Goal: Task Accomplishment & Management: Use online tool/utility

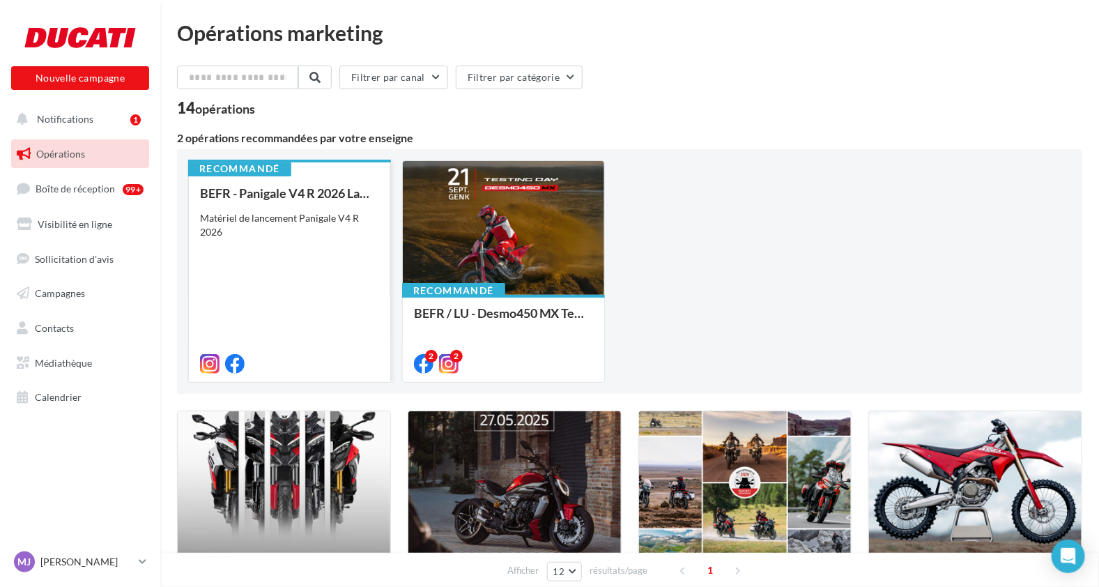
click at [350, 217] on div "Matériel de lancement Panigale V4 R 2026" at bounding box center [289, 225] width 179 height 28
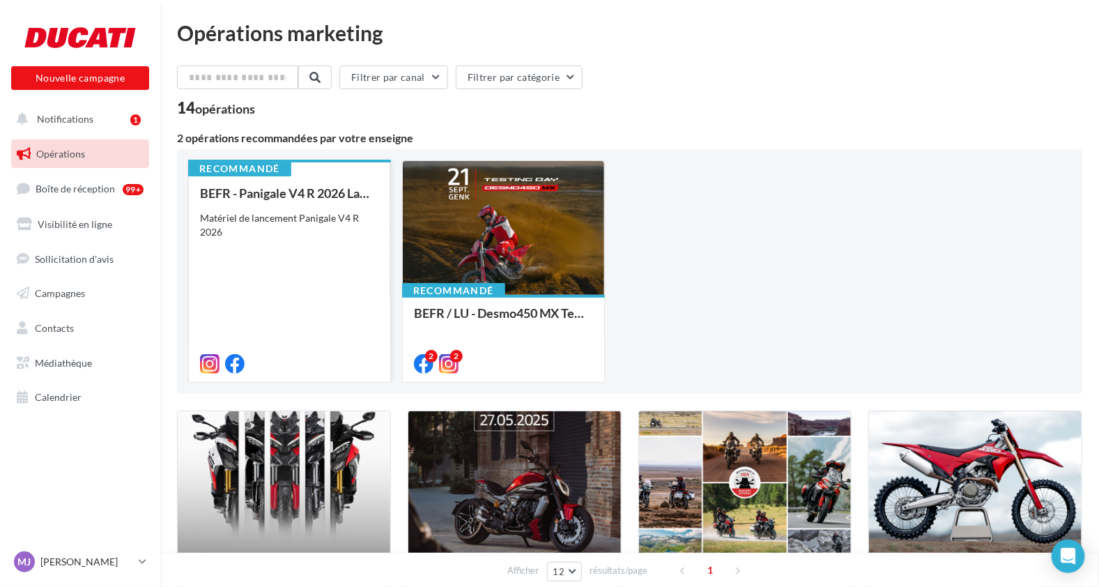
click at [350, 217] on div "Matériel de lancement Panigale V4 R 2026" at bounding box center [289, 225] width 179 height 28
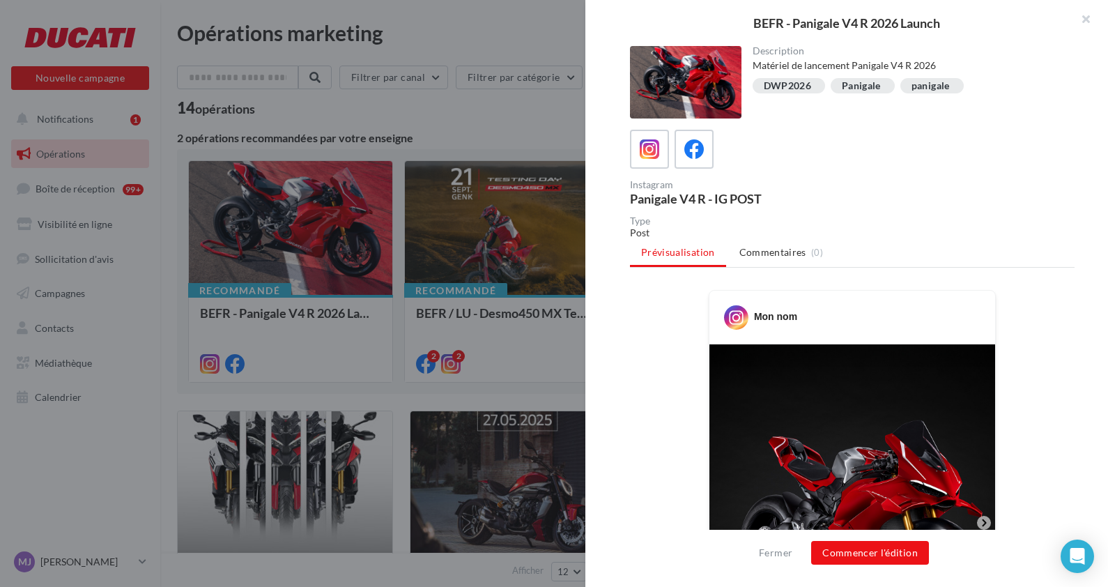
scroll to position [295, 0]
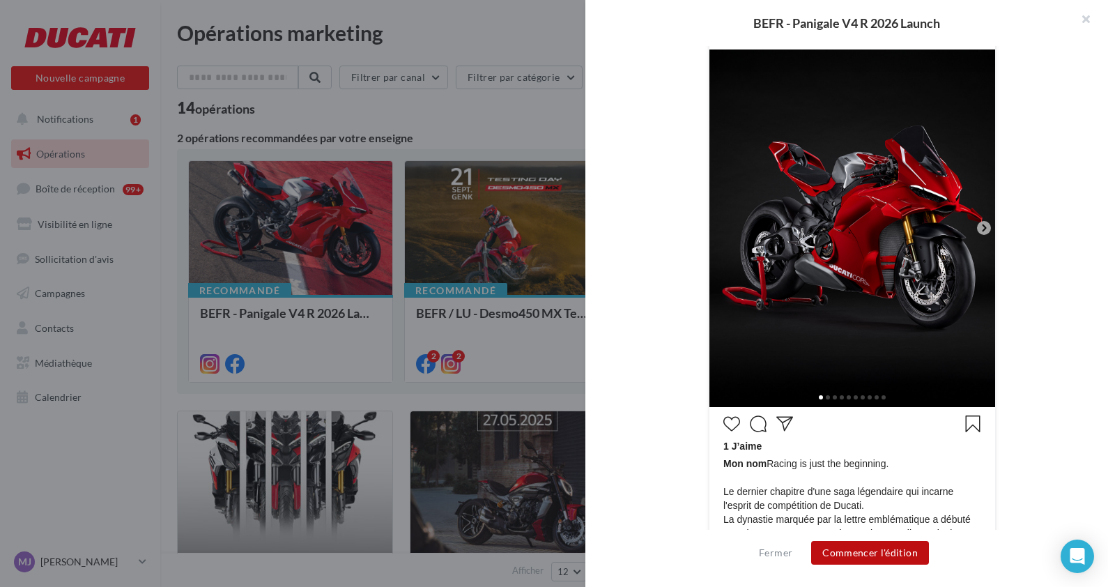
click at [865, 548] on button "Commencer l'édition" at bounding box center [870, 553] width 118 height 24
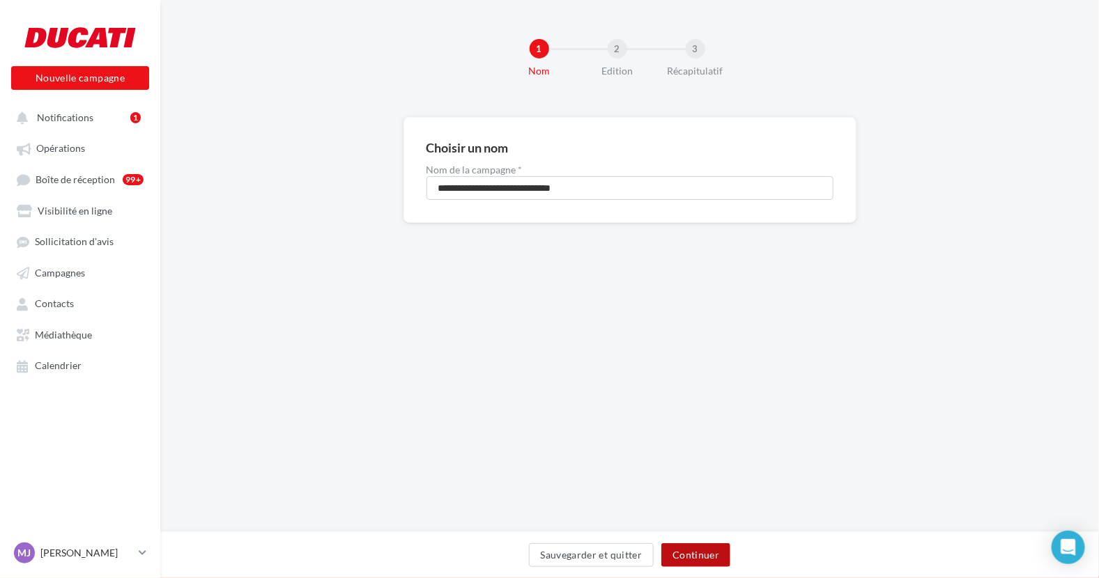
click at [699, 555] on button "Continuer" at bounding box center [695, 555] width 69 height 24
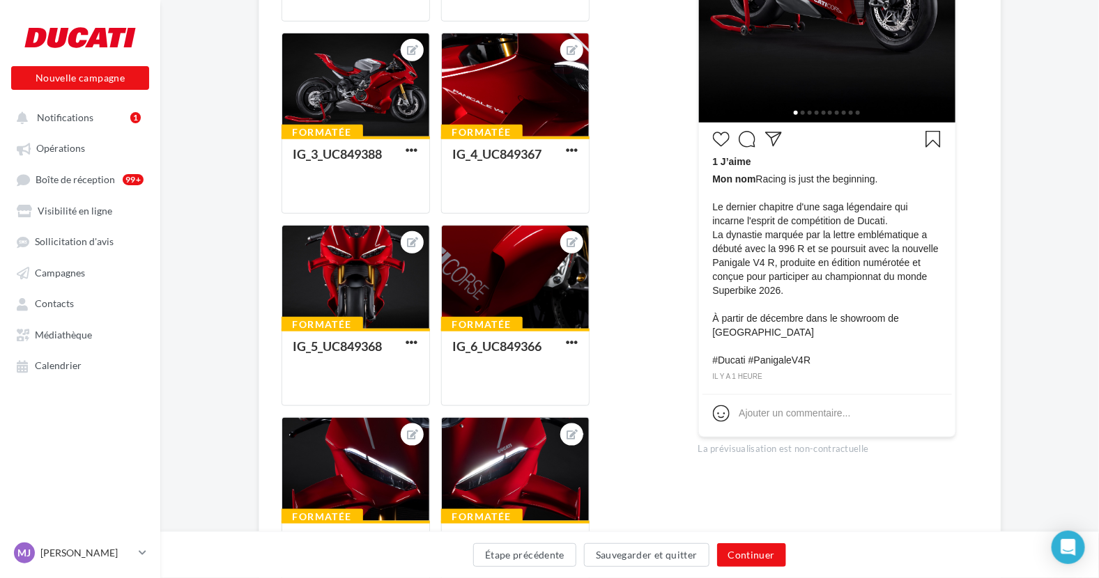
scroll to position [427, 0]
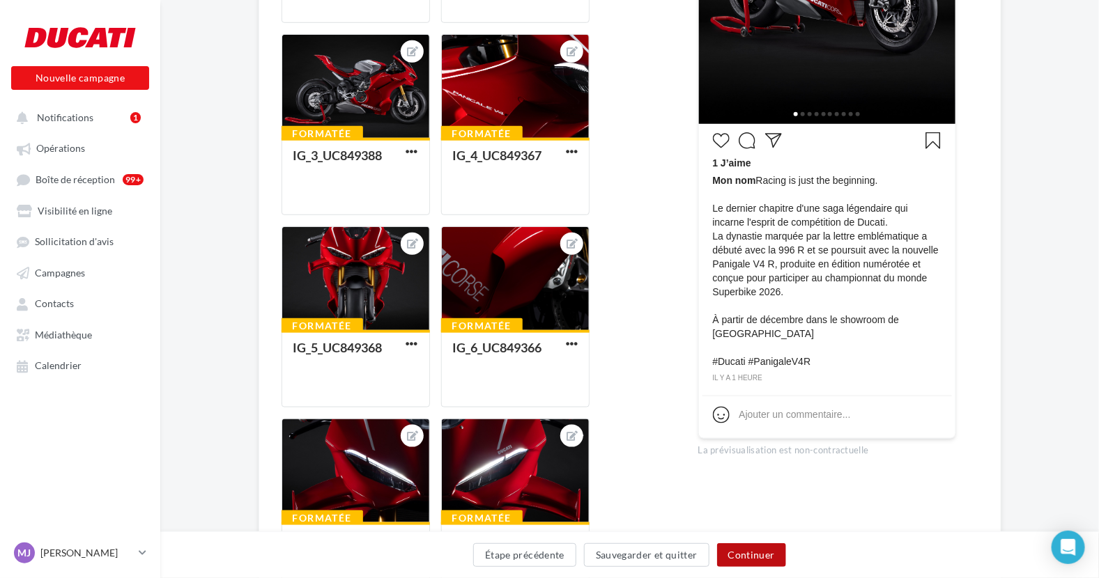
click at [765, 548] on button "Continuer" at bounding box center [751, 555] width 69 height 24
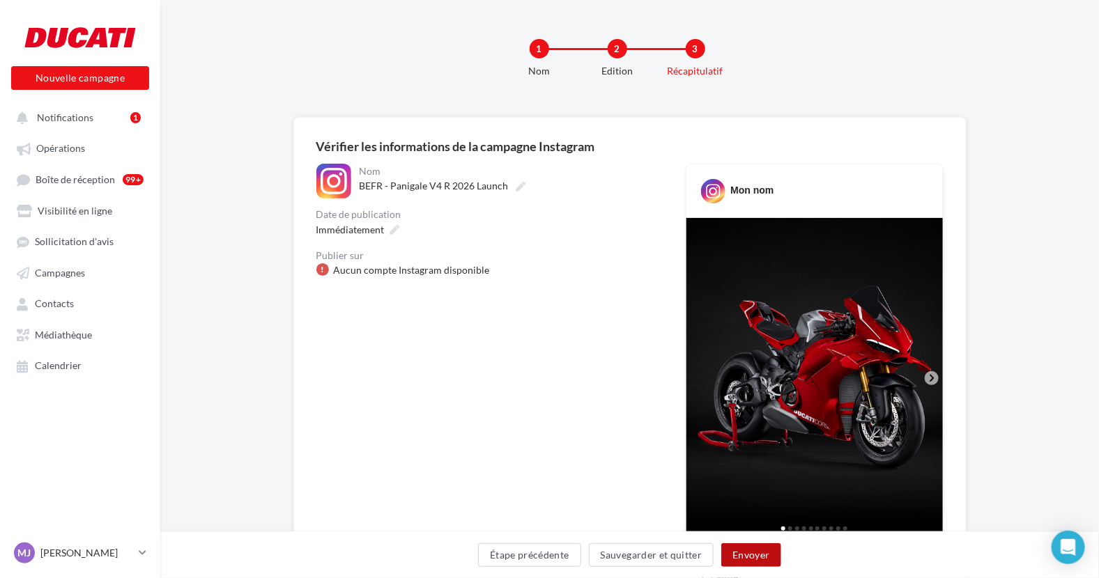
click at [758, 550] on button "Envoyer" at bounding box center [750, 555] width 59 height 24
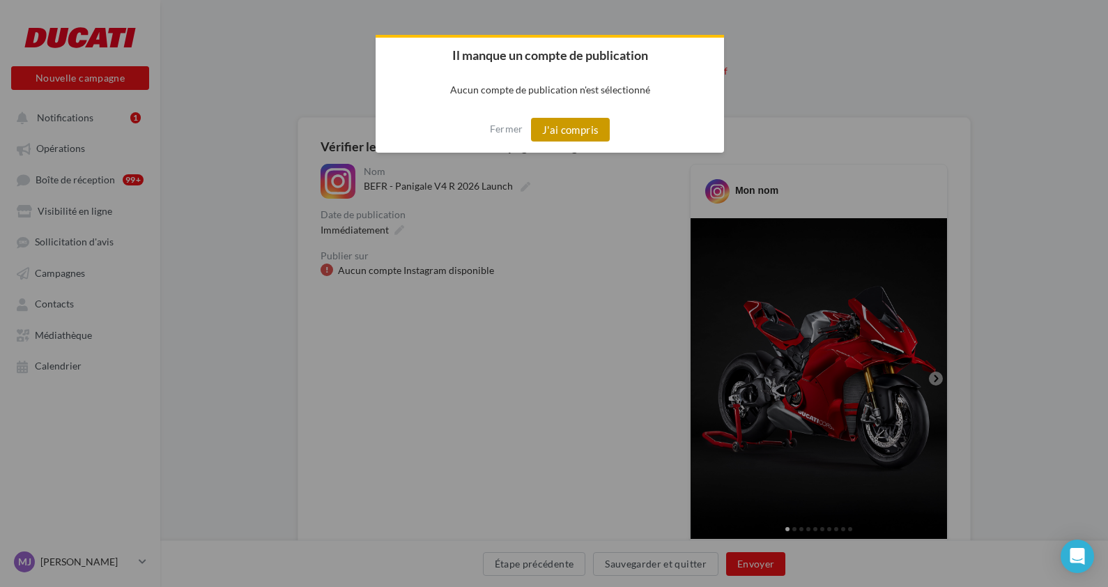
click at [566, 138] on button "J'ai compris" at bounding box center [570, 130] width 79 height 24
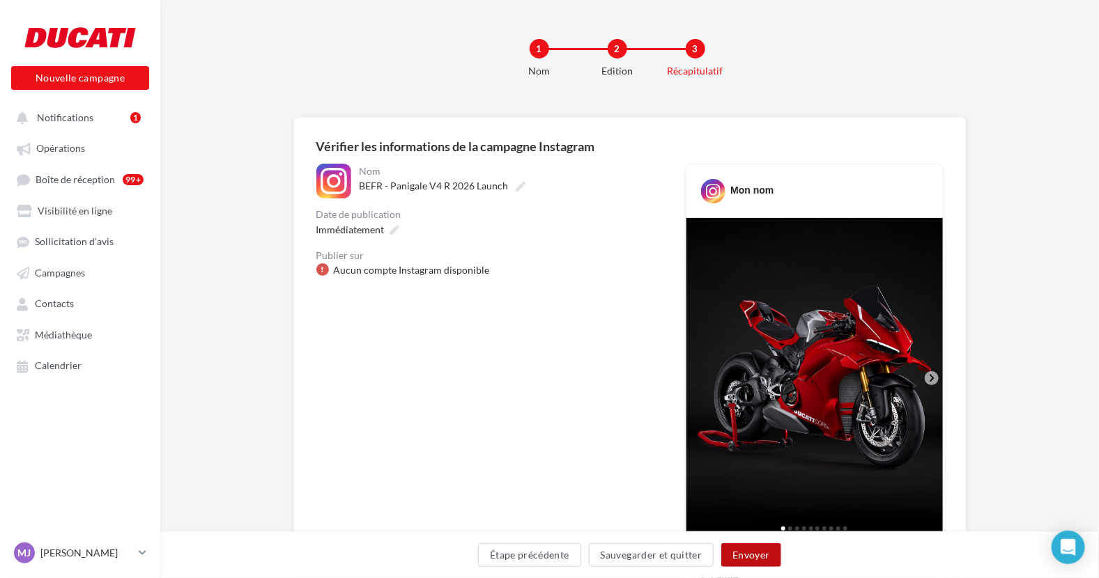
click at [753, 548] on button "Envoyer" at bounding box center [750, 555] width 59 height 24
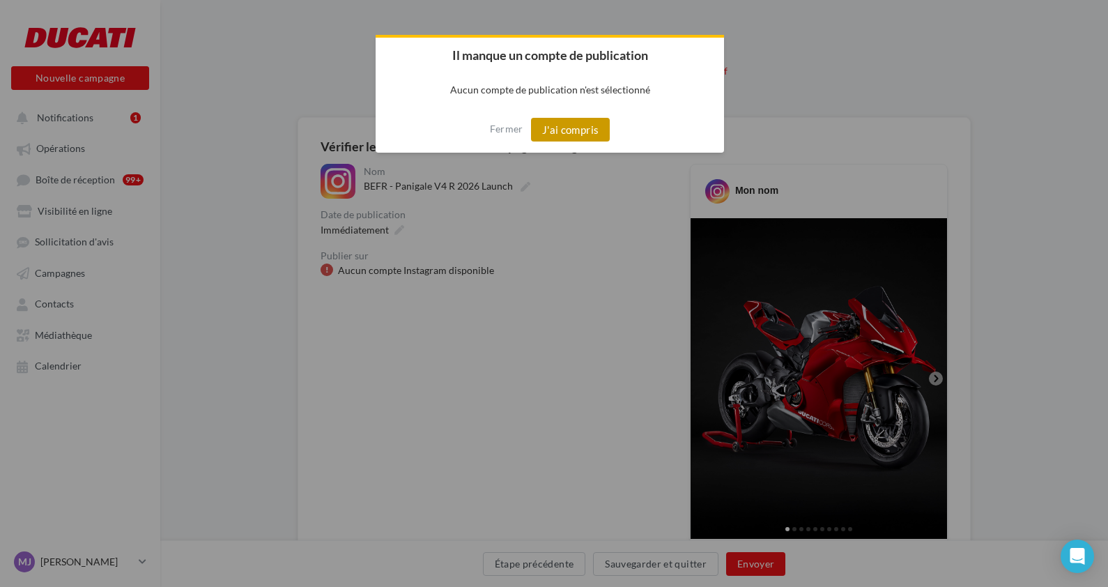
click at [568, 122] on button "J'ai compris" at bounding box center [570, 130] width 79 height 24
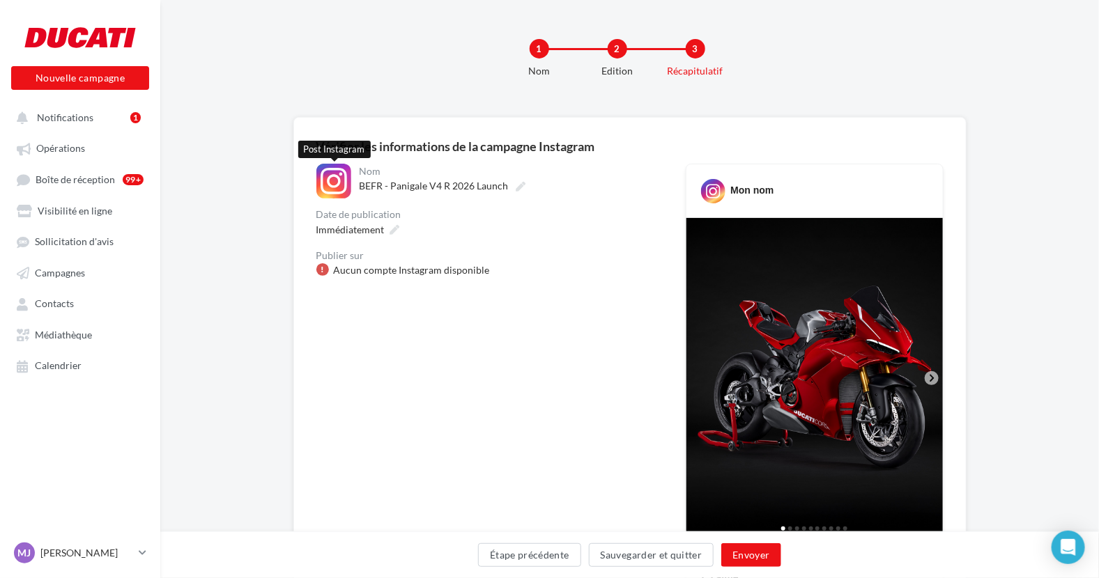
click at [348, 188] on div at bounding box center [333, 181] width 35 height 35
click at [315, 175] on div "**********" at bounding box center [629, 511] width 673 height 789
click at [357, 228] on span "Immédiatement" at bounding box center [350, 230] width 68 height 12
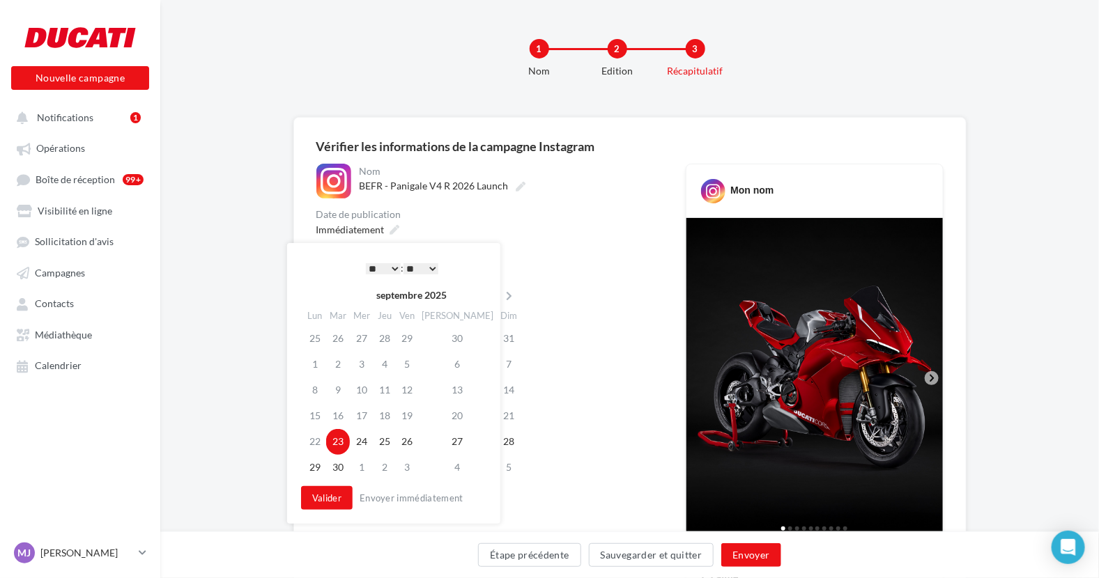
click at [546, 290] on div "**********" at bounding box center [489, 523] width 347 height 719
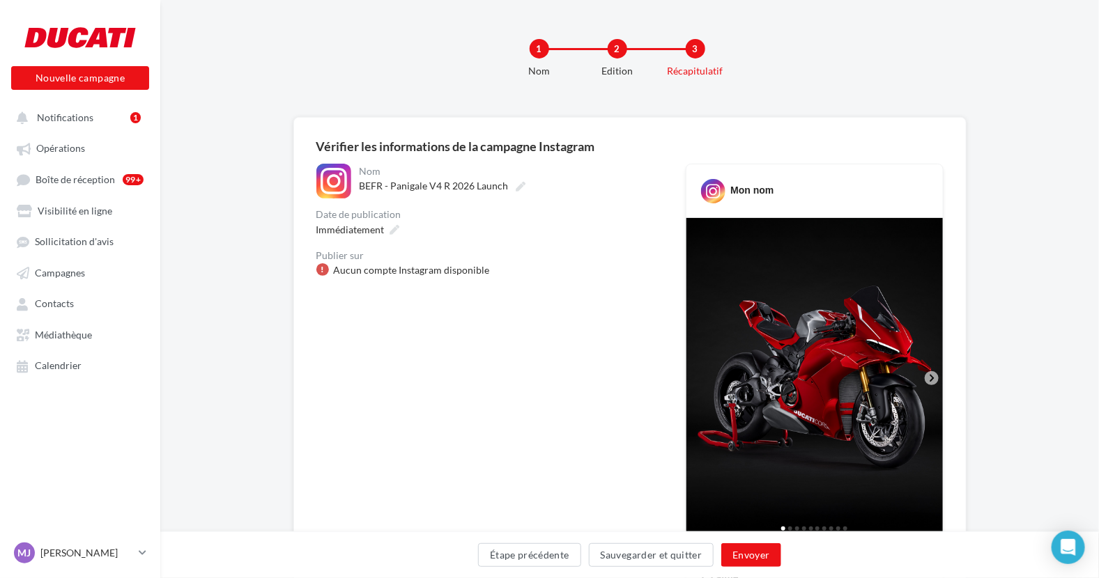
click at [440, 265] on div "Aucun compte Instagram disponible" at bounding box center [412, 270] width 156 height 14
click at [311, 166] on div "**********" at bounding box center [629, 511] width 673 height 789
click at [67, 108] on button "Notifications 1" at bounding box center [77, 117] width 138 height 25
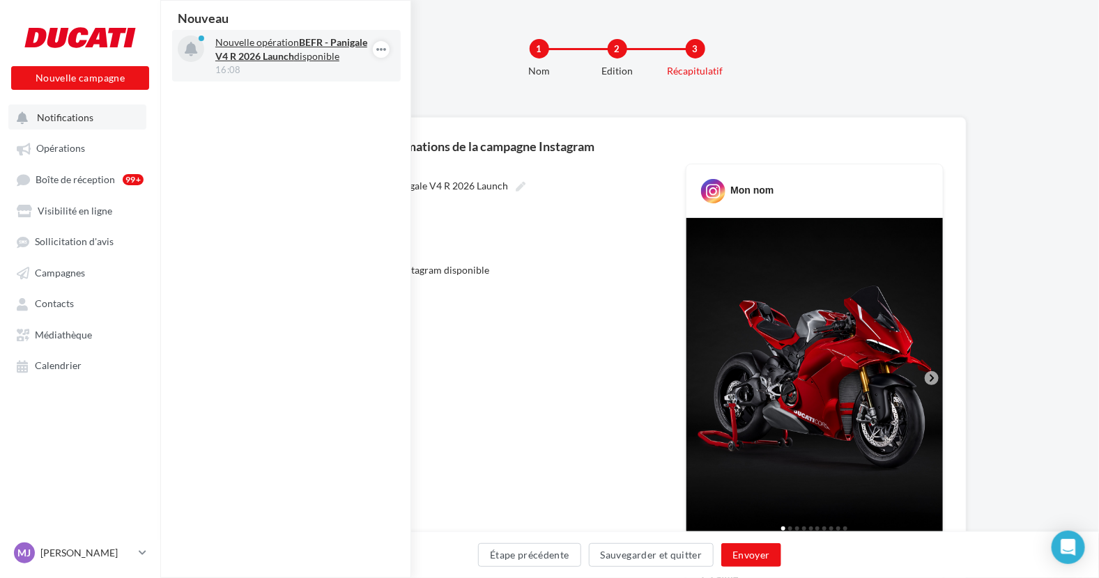
click at [208, 56] on div "Nouvelle opération BEFR - Panigale V4 R 2026 Launch disponible 16:08" at bounding box center [286, 56] width 229 height 52
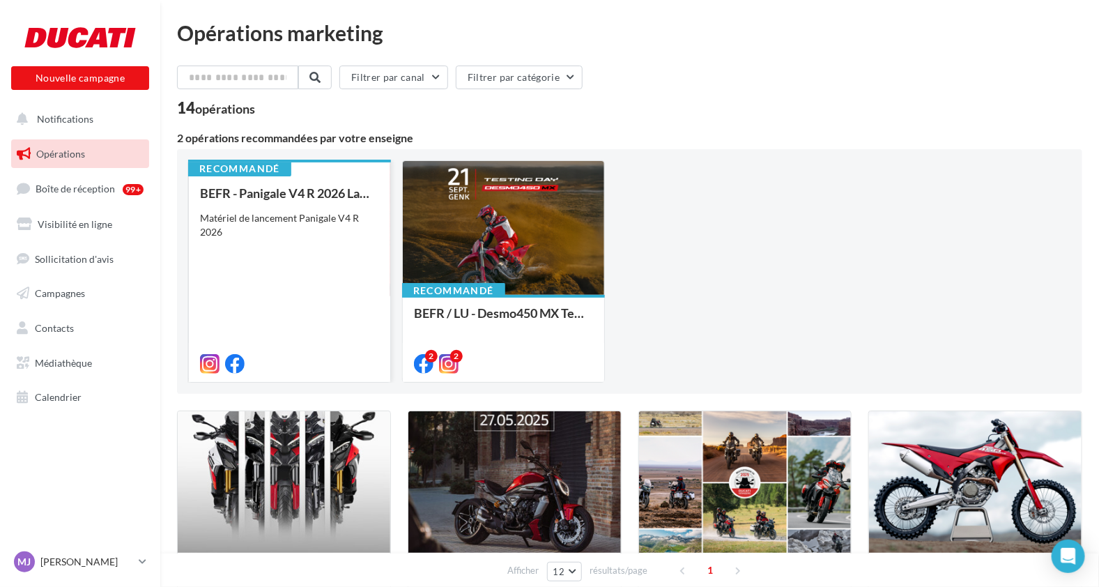
click at [274, 362] on div at bounding box center [289, 362] width 179 height 17
click at [281, 239] on div "BEFR - Panigale V4 R 2026 Launch Matériel de lancement Panigale V4 R 2026" at bounding box center [289, 277] width 179 height 183
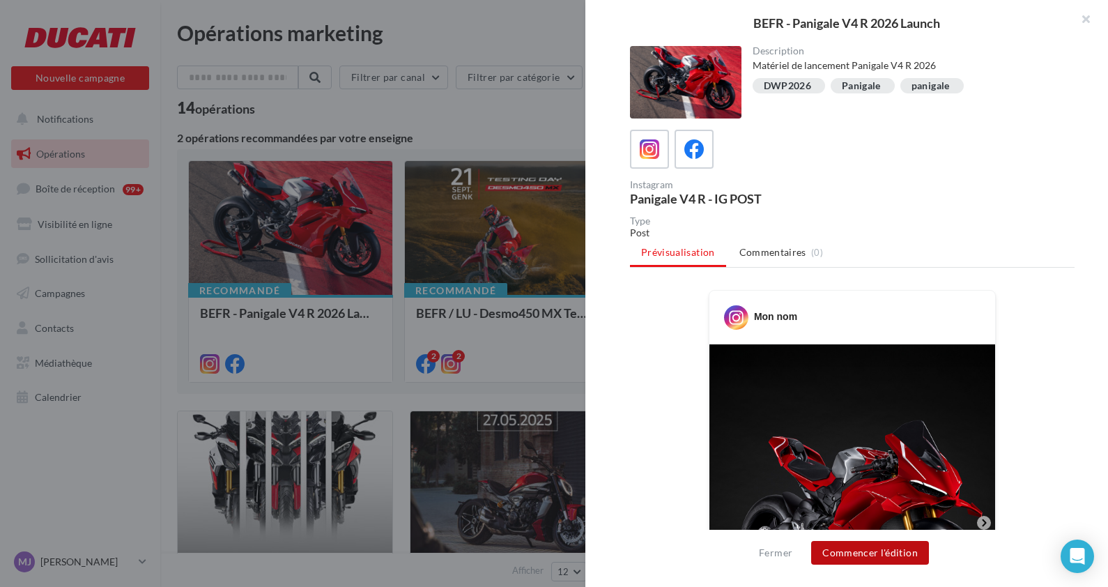
click at [858, 552] on button "Commencer l'édition" at bounding box center [870, 553] width 118 height 24
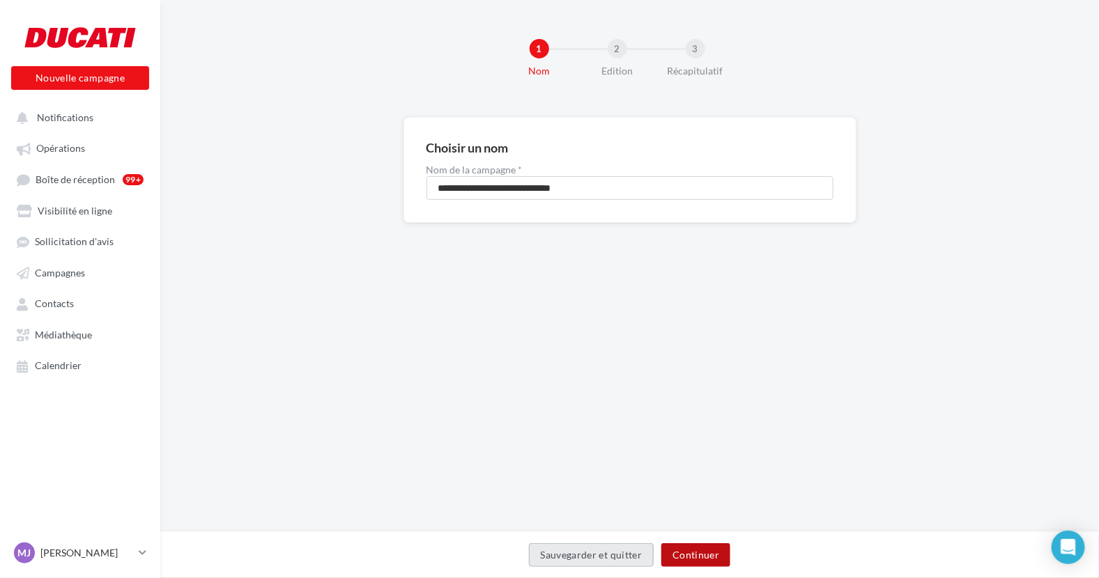
drag, startPoint x: 565, startPoint y: 367, endPoint x: 674, endPoint y: 558, distance: 219.7
click at [674, 558] on button "Continuer" at bounding box center [695, 555] width 69 height 24
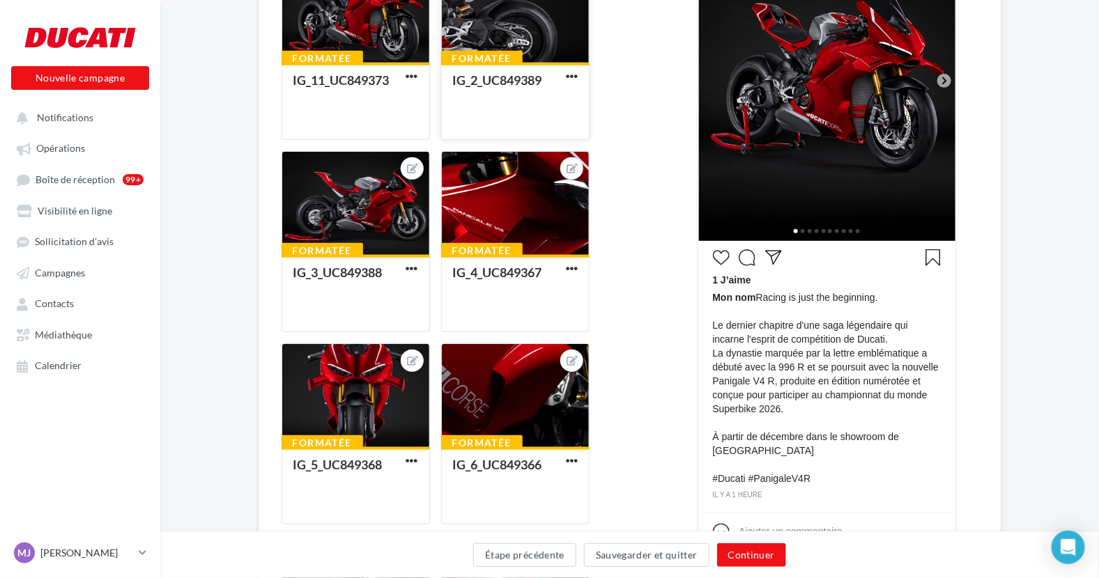
scroll to position [309, 0]
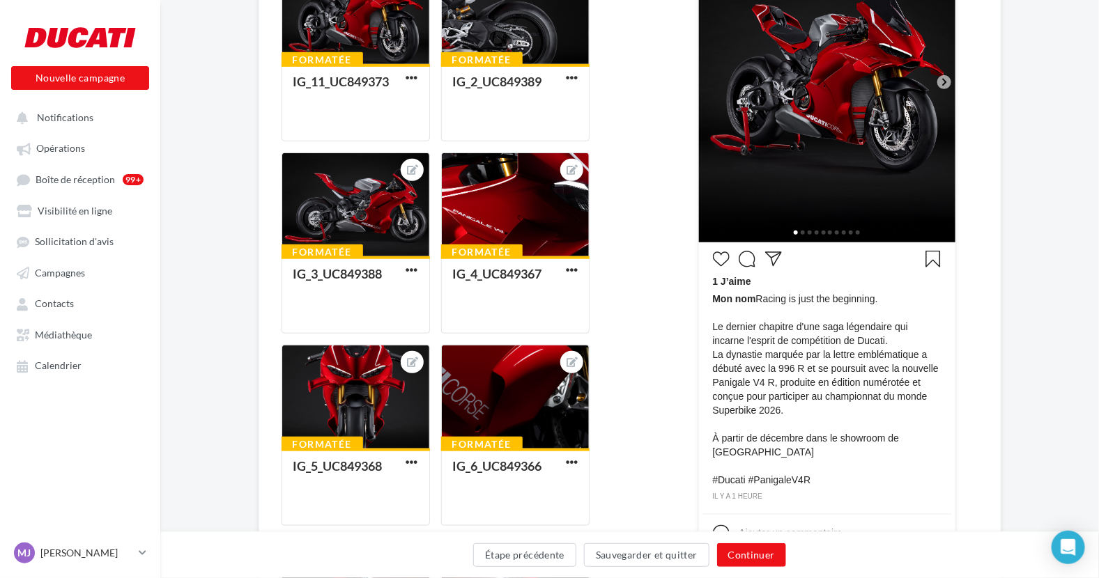
click at [752, 537] on div "Étape précédente Sauvegarder et quitter Continuer" at bounding box center [629, 555] width 938 height 47
click at [741, 550] on button "Continuer" at bounding box center [751, 555] width 69 height 24
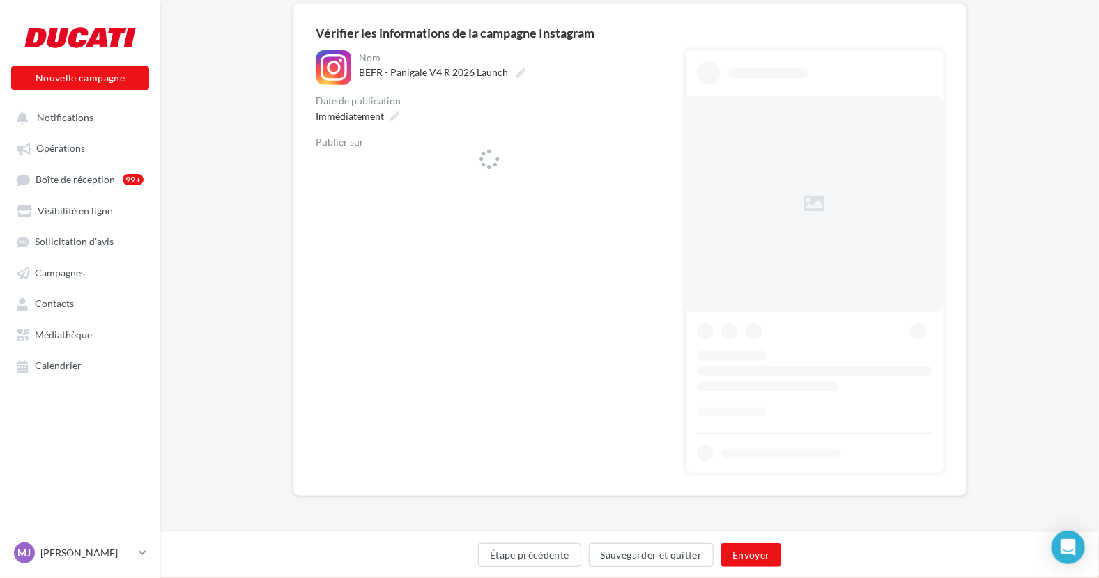
scroll to position [112, 0]
click at [355, 139] on div "Publier sur" at bounding box center [489, 144] width 347 height 10
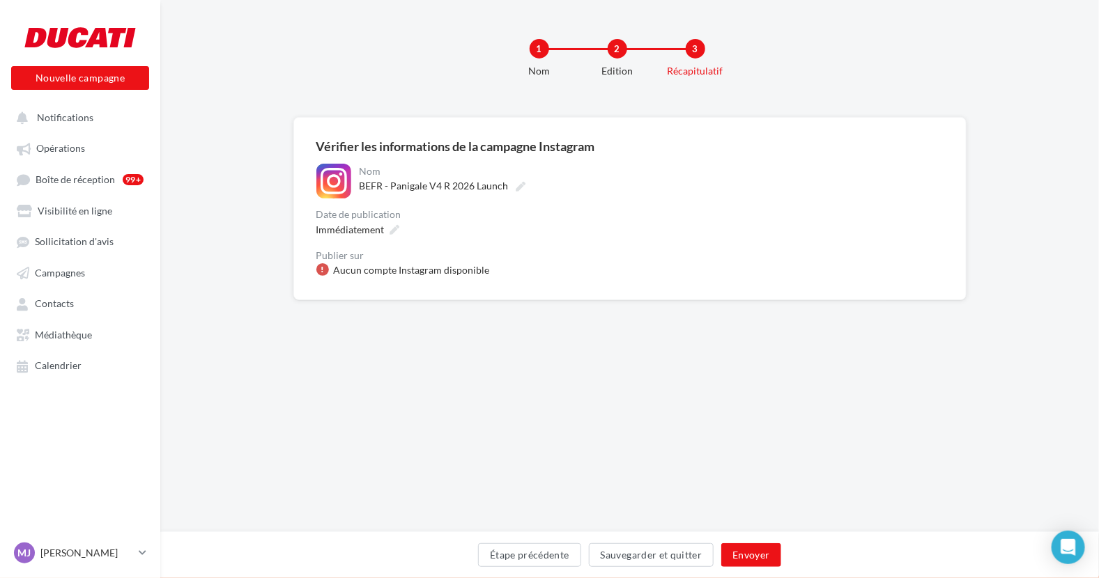
click at [321, 97] on div "**********" at bounding box center [629, 266] width 938 height 532
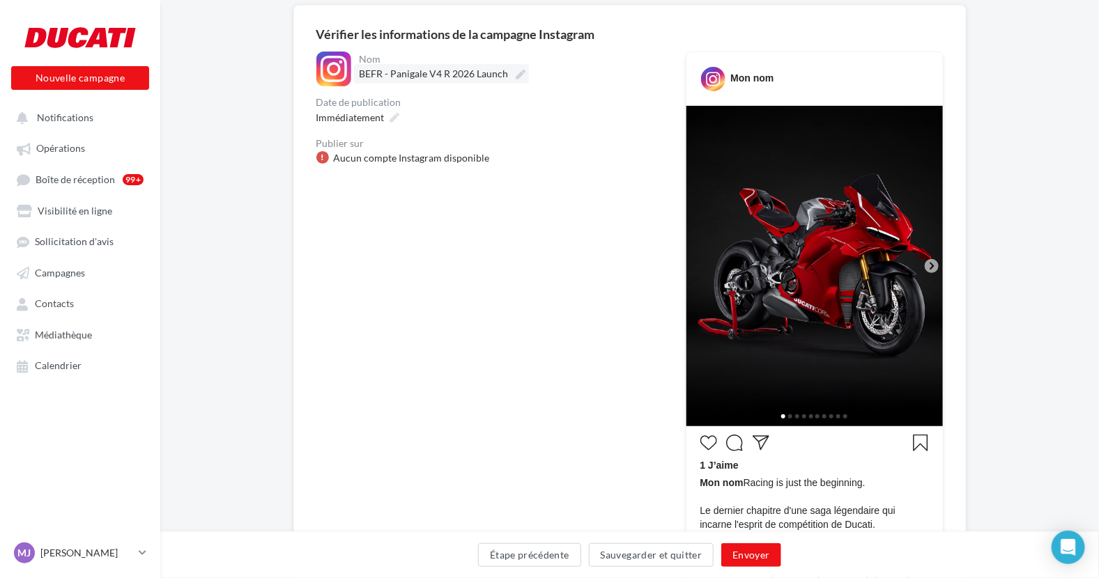
click at [374, 73] on span "BEFR - Panigale V4 R 2026 Launch" at bounding box center [433, 74] width 149 height 12
click at [374, 73] on input "**********" at bounding box center [420, 76] width 123 height 24
click at [320, 66] on div at bounding box center [333, 69] width 35 height 35
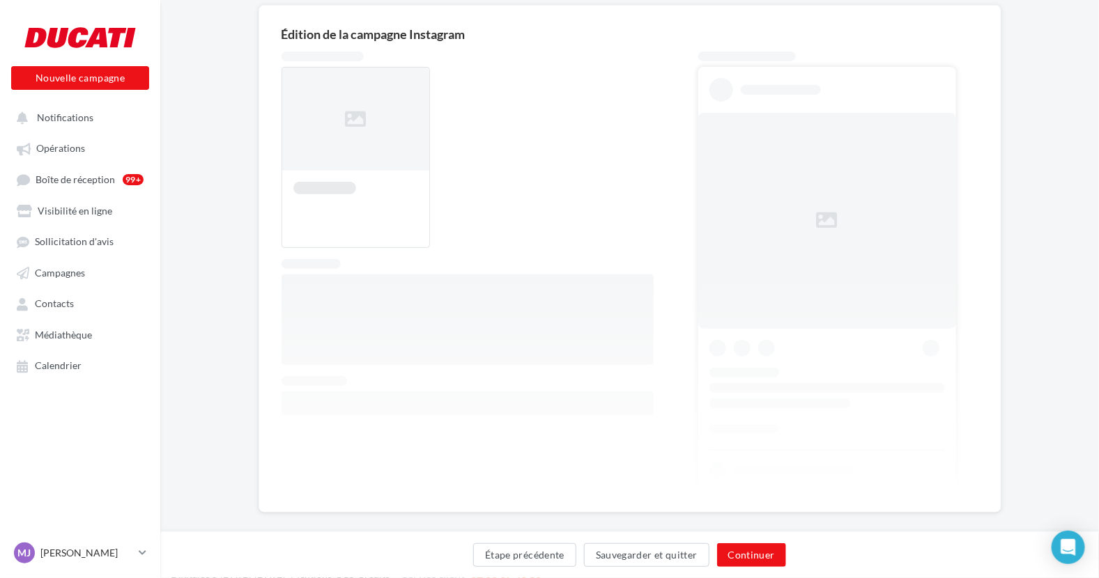
scroll to position [127, 0]
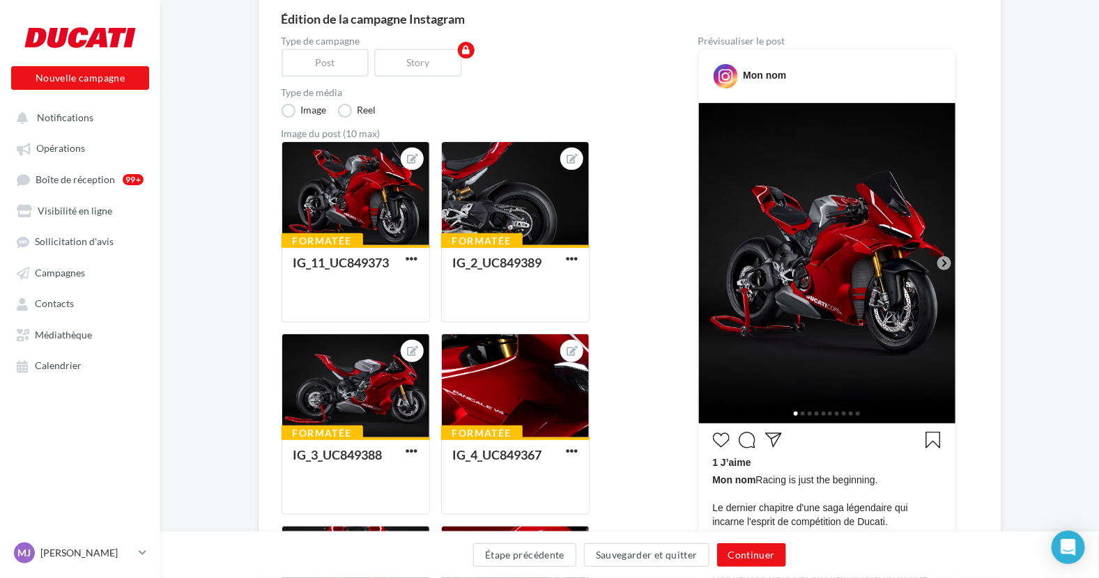
click at [734, 100] on div "Mon nom" at bounding box center [827, 76] width 256 height 54
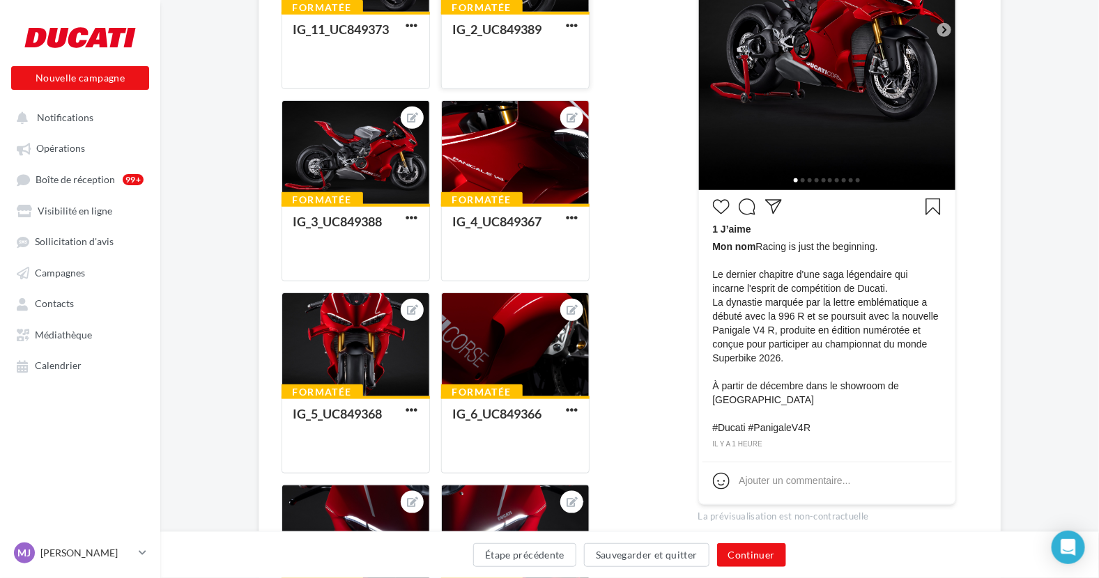
scroll to position [431, 0]
